Goal: Check status: Check status

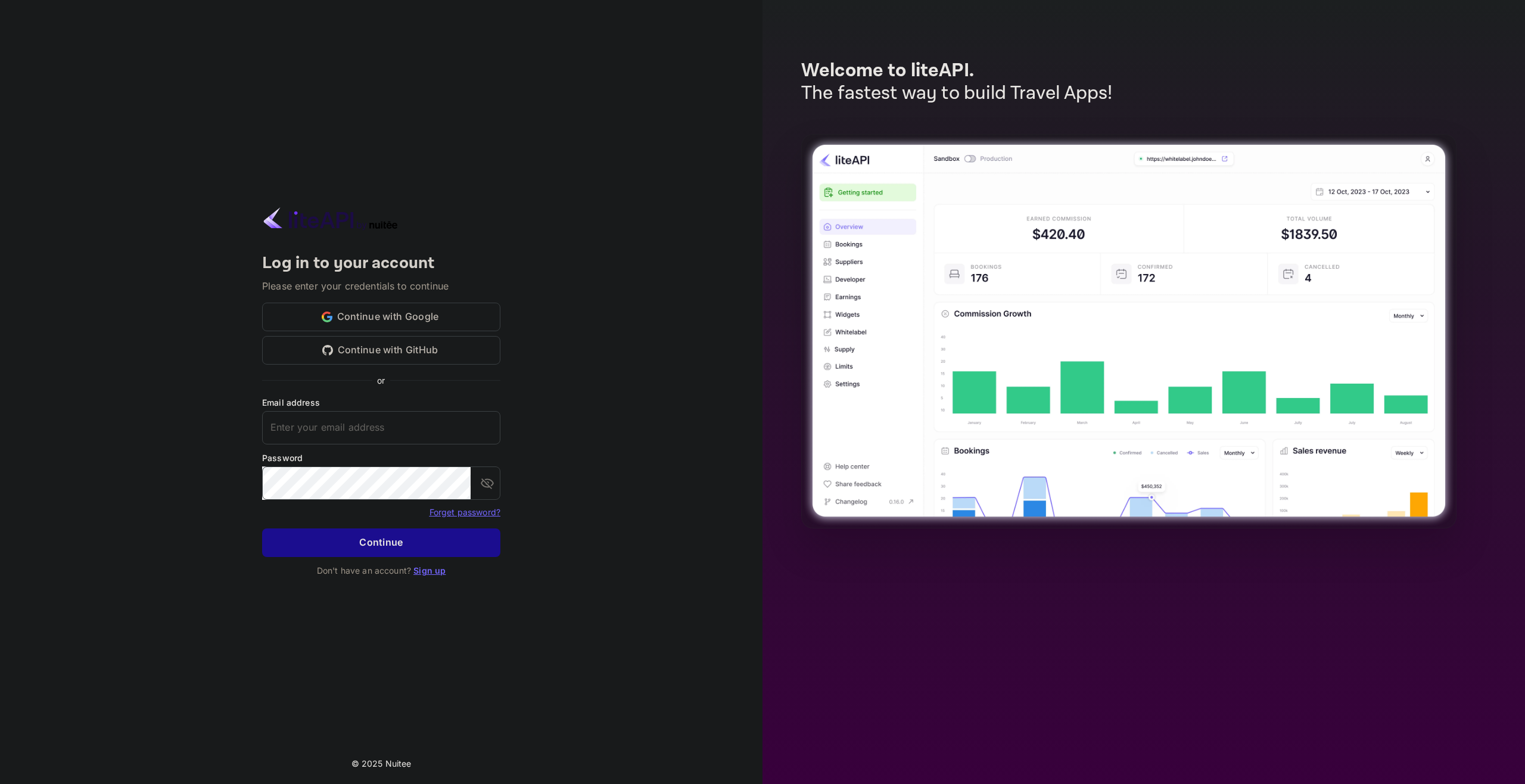
type input "[EMAIL_ADDRESS][DOMAIN_NAME]"
click at [335, 532] on button "Continue" at bounding box center [381, 542] width 238 height 29
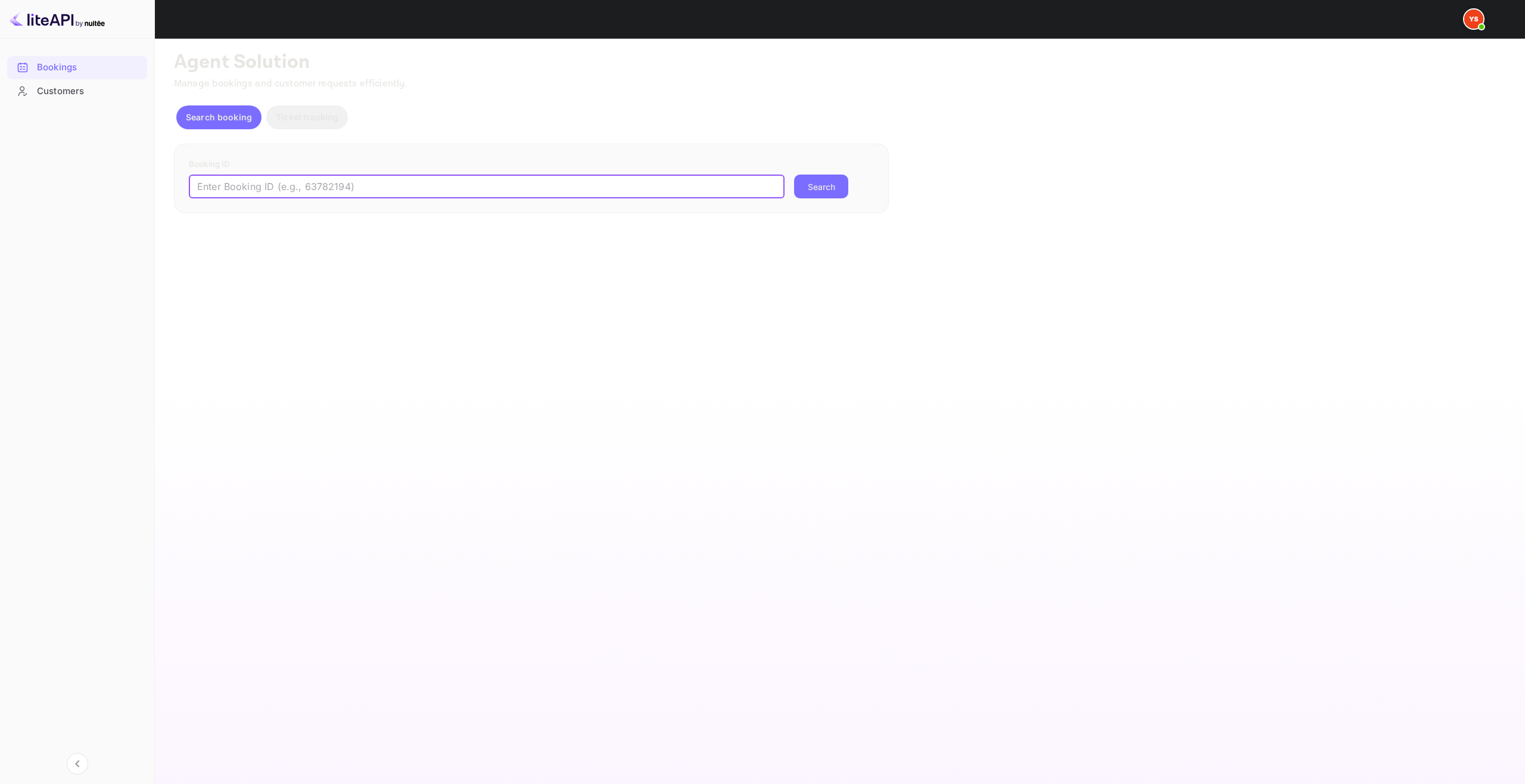
click at [381, 178] on input "text" at bounding box center [487, 186] width 596 height 24
paste input "8884686"
type input "8884686"
click at [838, 185] on button "Search" at bounding box center [821, 186] width 54 height 24
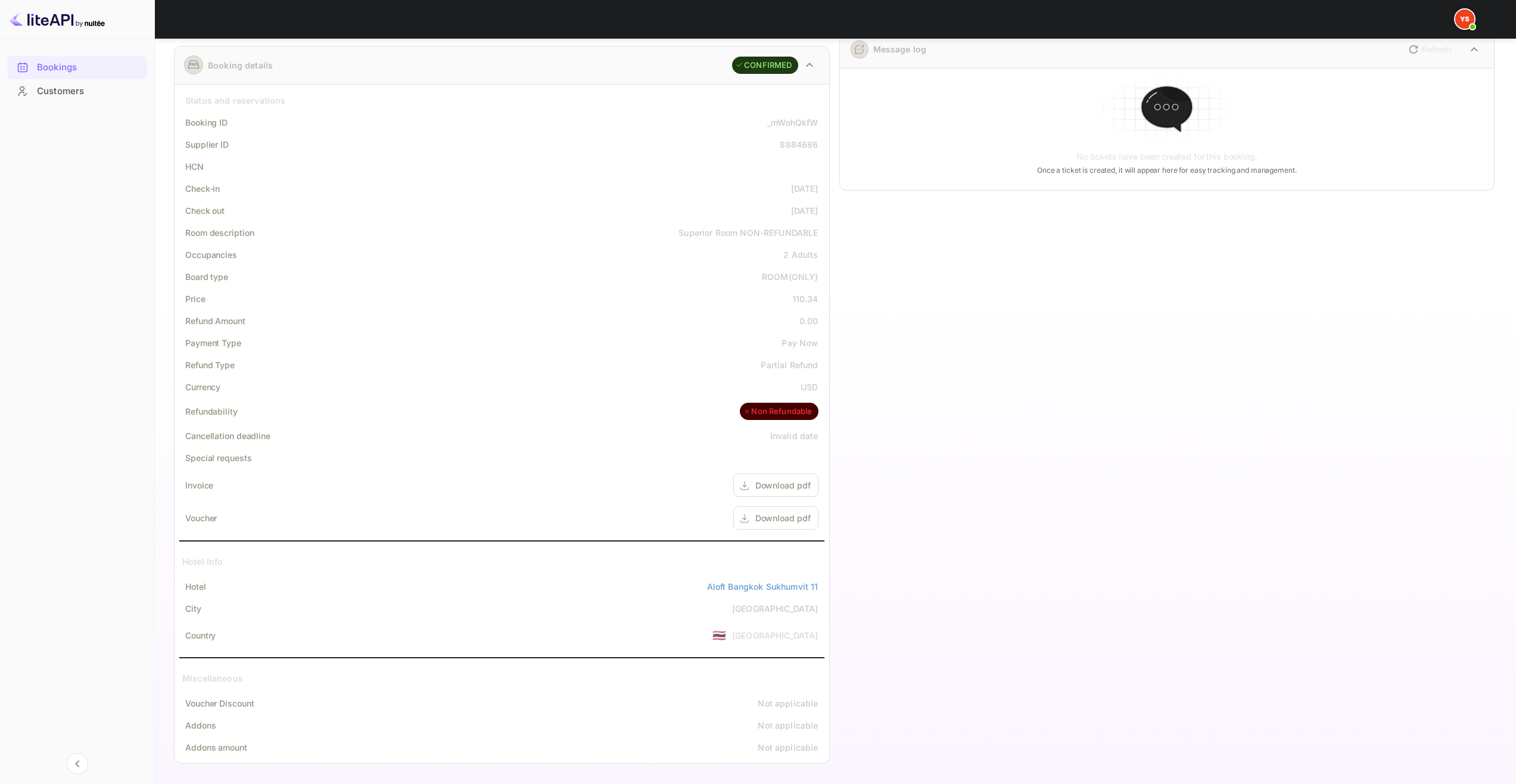
scroll to position [176, 0]
